Goal: Check status: Check status

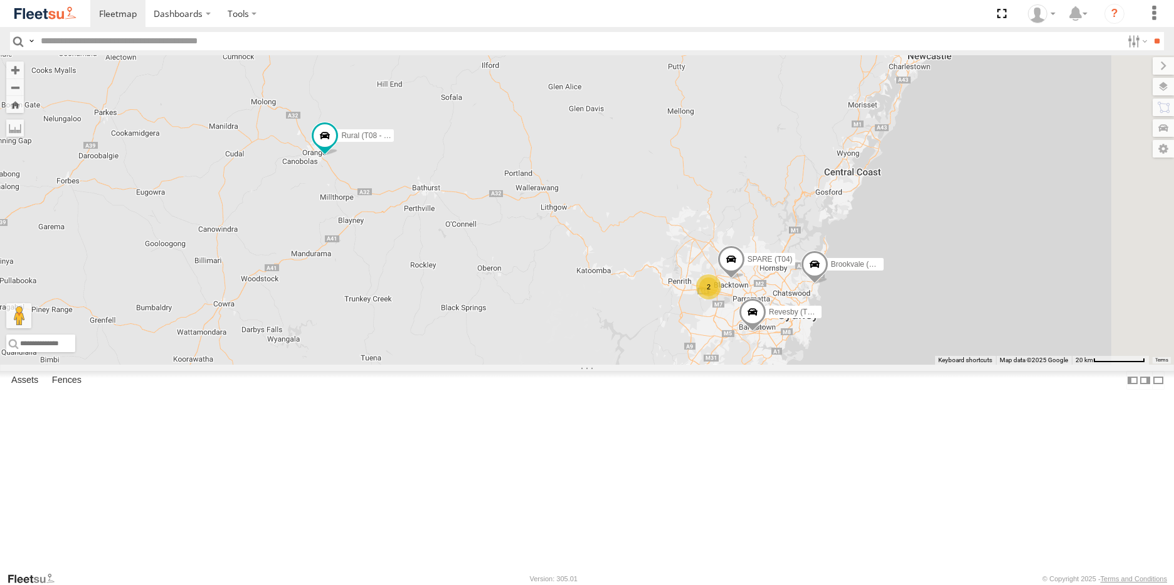
drag, startPoint x: 583, startPoint y: 258, endPoint x: 565, endPoint y: 295, distance: 41.0
click at [565, 295] on div "Brookvale (T10 - [PERSON_NAME]) Rural (T08 - [PERSON_NAME]) 2 Revesby (T07 - [P…" at bounding box center [587, 209] width 1174 height 309
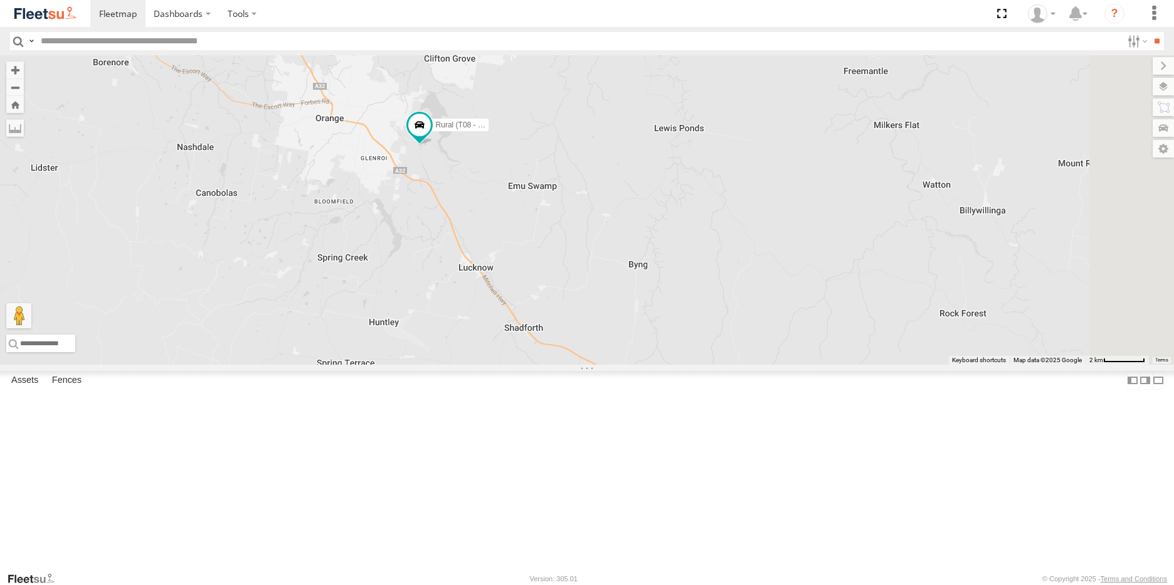
drag, startPoint x: 634, startPoint y: 302, endPoint x: 528, endPoint y: 299, distance: 106.1
click at [528, 299] on div "Brookvale (T10 - [PERSON_NAME]) Rural (T08 - [PERSON_NAME]) Revesby (T07 - [PER…" at bounding box center [587, 209] width 1174 height 309
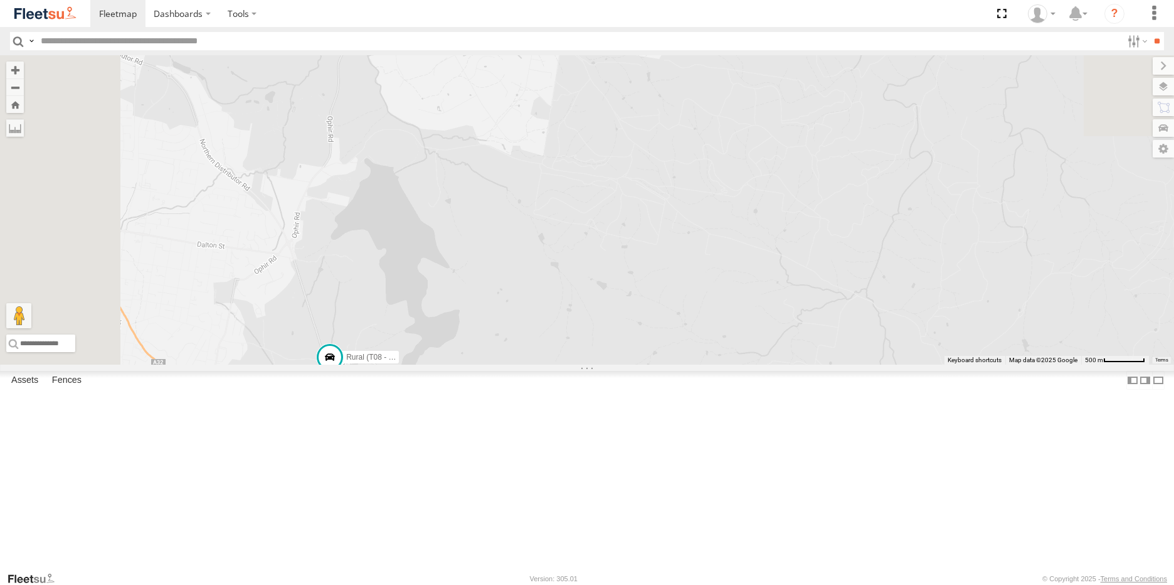
drag, startPoint x: 536, startPoint y: 188, endPoint x: 691, endPoint y: 491, distance: 340.3
click at [701, 364] on div "Brookvale (T10 - [PERSON_NAME]) Rural (T08 - [PERSON_NAME]) Revesby (T07 - [PER…" at bounding box center [587, 209] width 1174 height 309
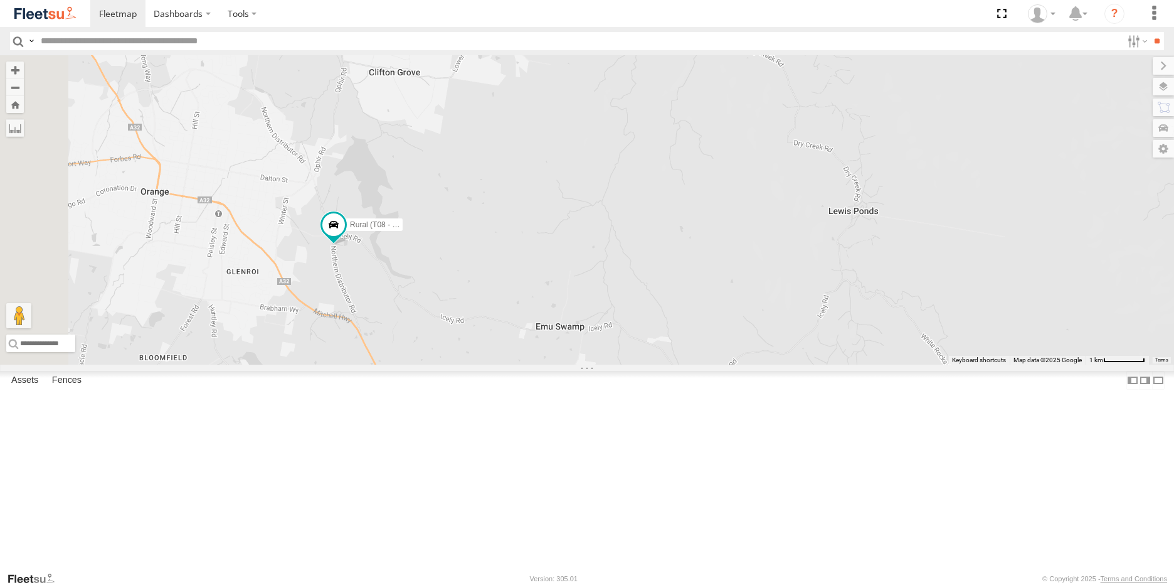
drag, startPoint x: 403, startPoint y: 361, endPoint x: 462, endPoint y: 255, distance: 122.2
click at [465, 256] on div "Brookvale (T10 - [PERSON_NAME]) Rural (T08 - [PERSON_NAME]) Revesby (T07 - [PER…" at bounding box center [587, 209] width 1174 height 309
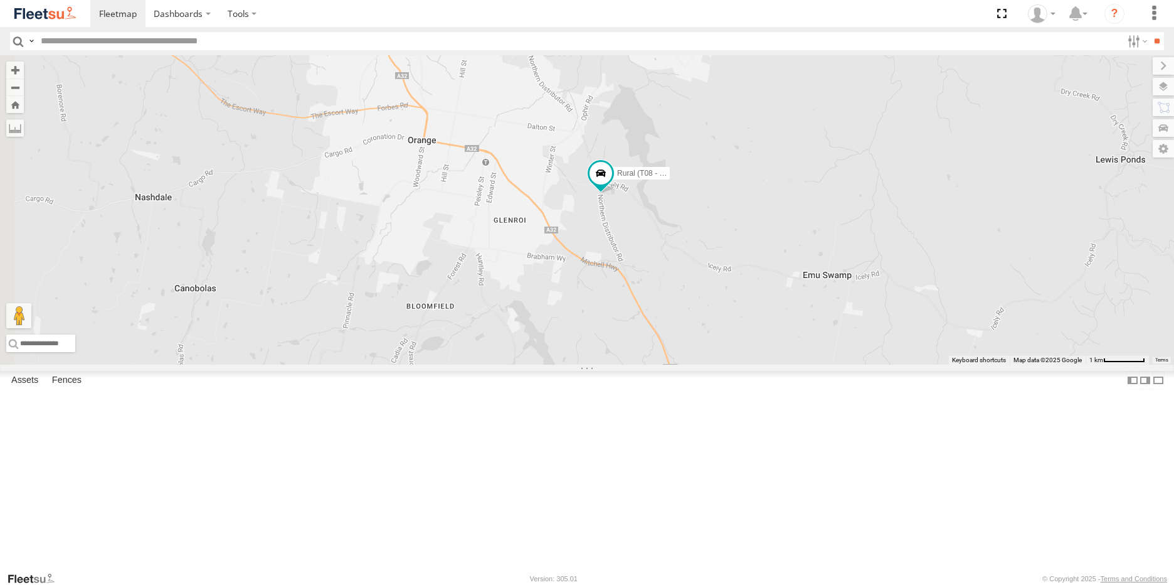
drag, startPoint x: 413, startPoint y: 319, endPoint x: 674, endPoint y: 263, distance: 267.0
click at [674, 263] on div "Brookvale (T10 - [PERSON_NAME]) Rural (T08 - [PERSON_NAME]) Revesby (T07 - [PER…" at bounding box center [587, 209] width 1174 height 309
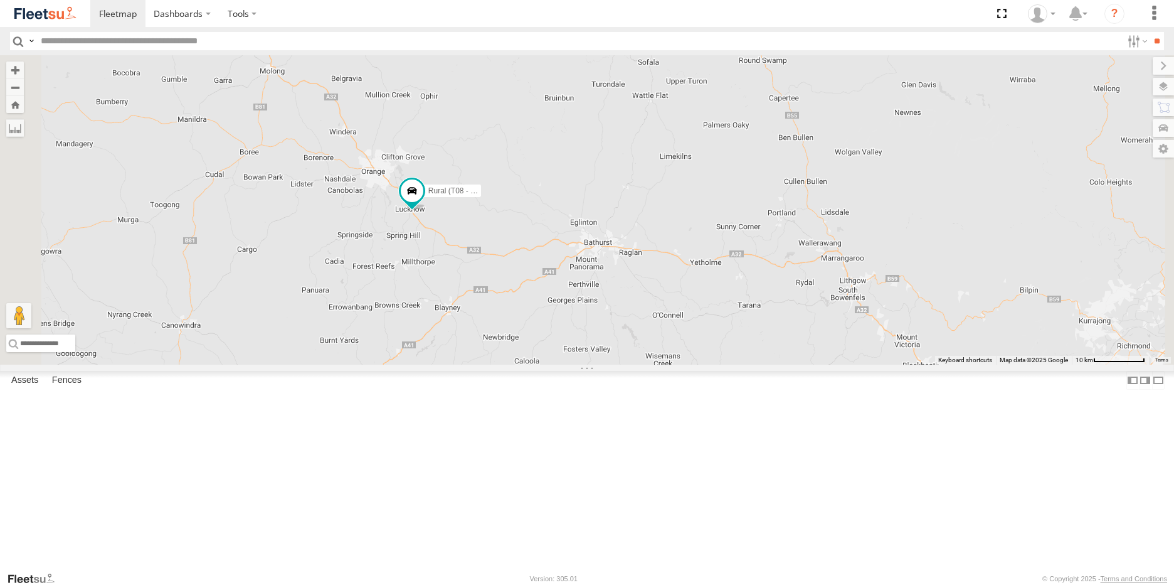
drag, startPoint x: 606, startPoint y: 491, endPoint x: 566, endPoint y: 375, distance: 122.8
click at [566, 364] on div "Brookvale (T10 - [PERSON_NAME]) Rural (T08 - [PERSON_NAME]) Revesby (T07 - [PER…" at bounding box center [587, 209] width 1174 height 309
